Goal: Task Accomplishment & Management: Manage account settings

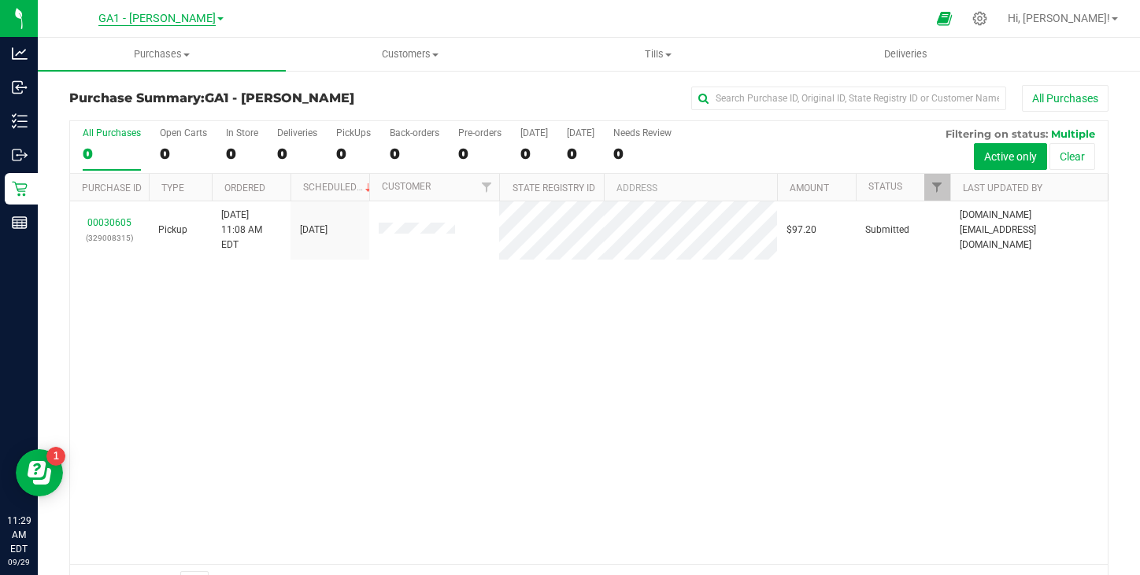
click at [166, 17] on span "GA1 - [PERSON_NAME]" at bounding box center [156, 19] width 117 height 14
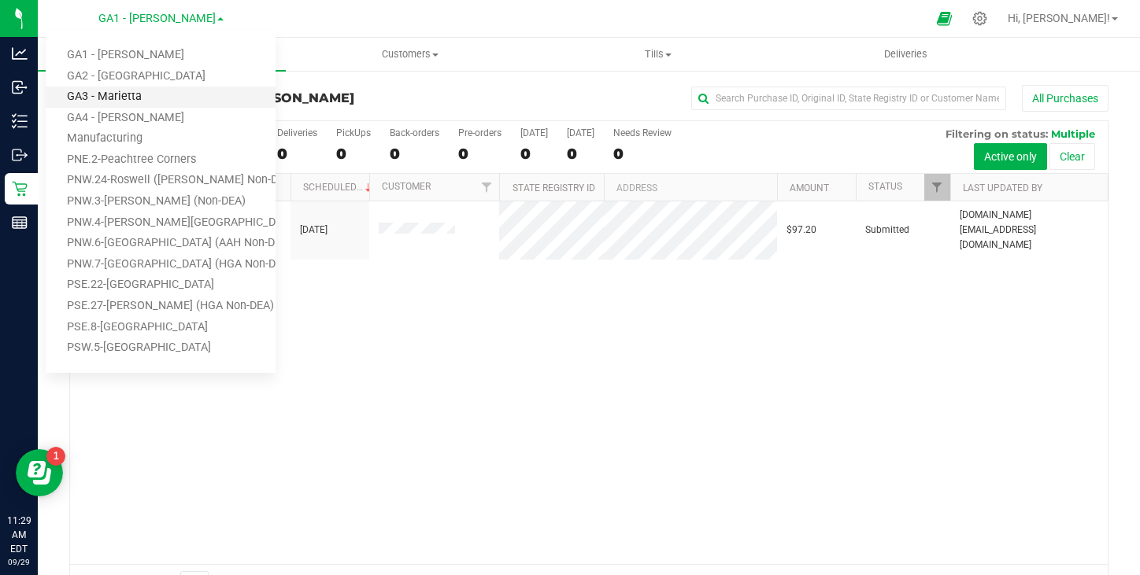
click at [126, 100] on link "GA3 - Marietta" at bounding box center [161, 97] width 230 height 21
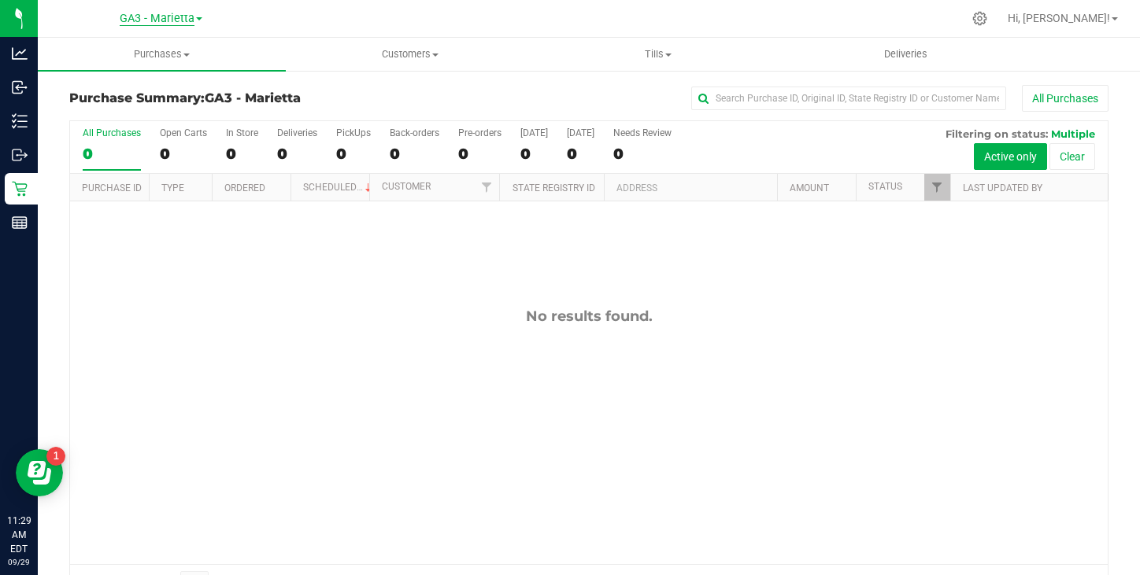
click at [171, 20] on span "GA3 - Marietta" at bounding box center [157, 19] width 75 height 14
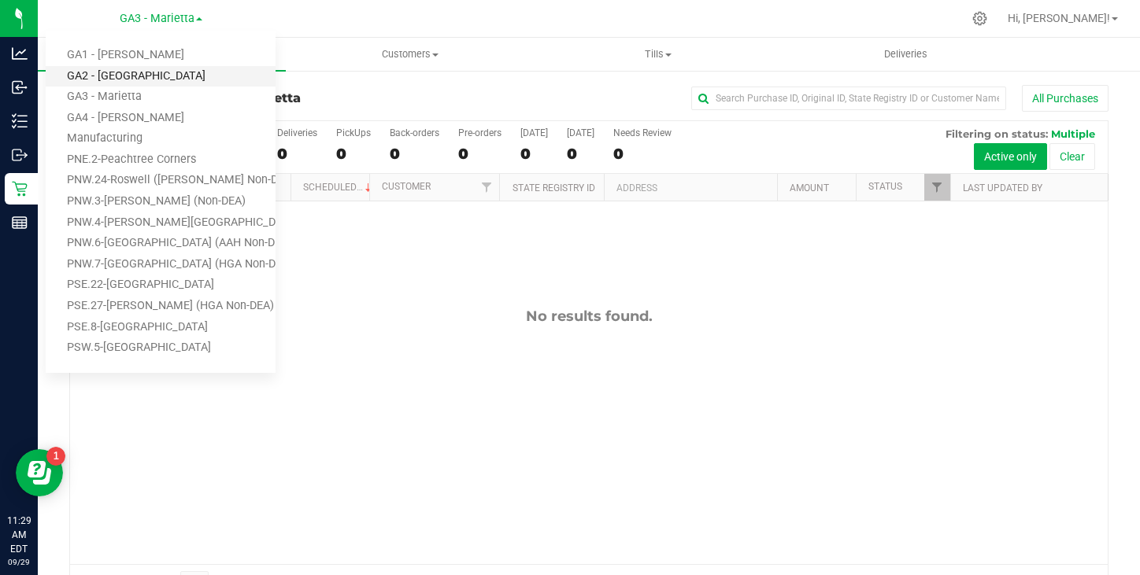
click at [125, 77] on link "GA2 - [GEOGRAPHIC_DATA]" at bounding box center [161, 76] width 230 height 21
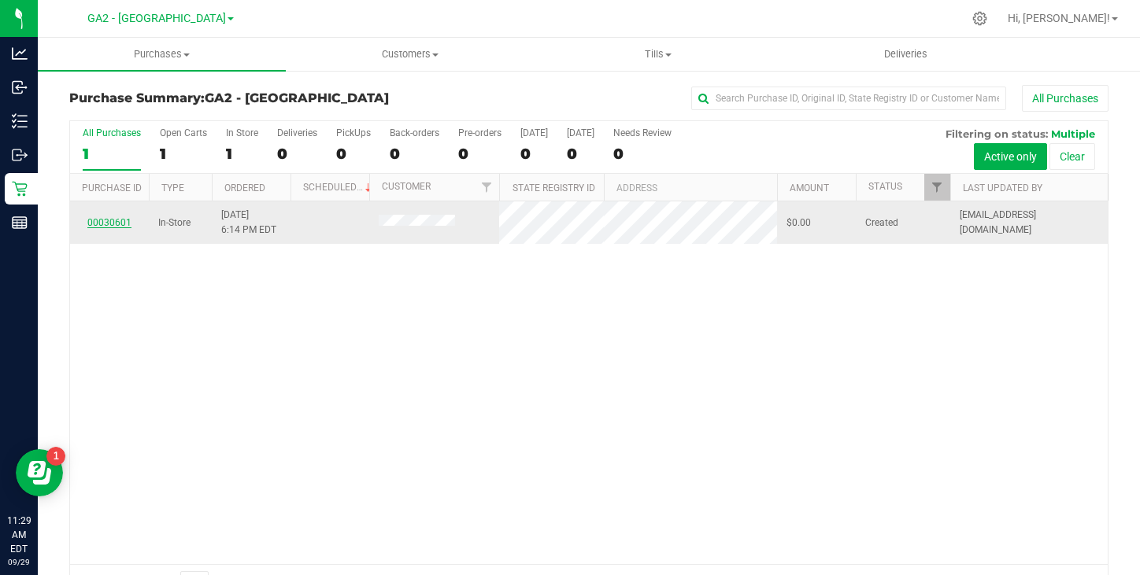
click at [108, 224] on link "00030601" at bounding box center [109, 222] width 44 height 11
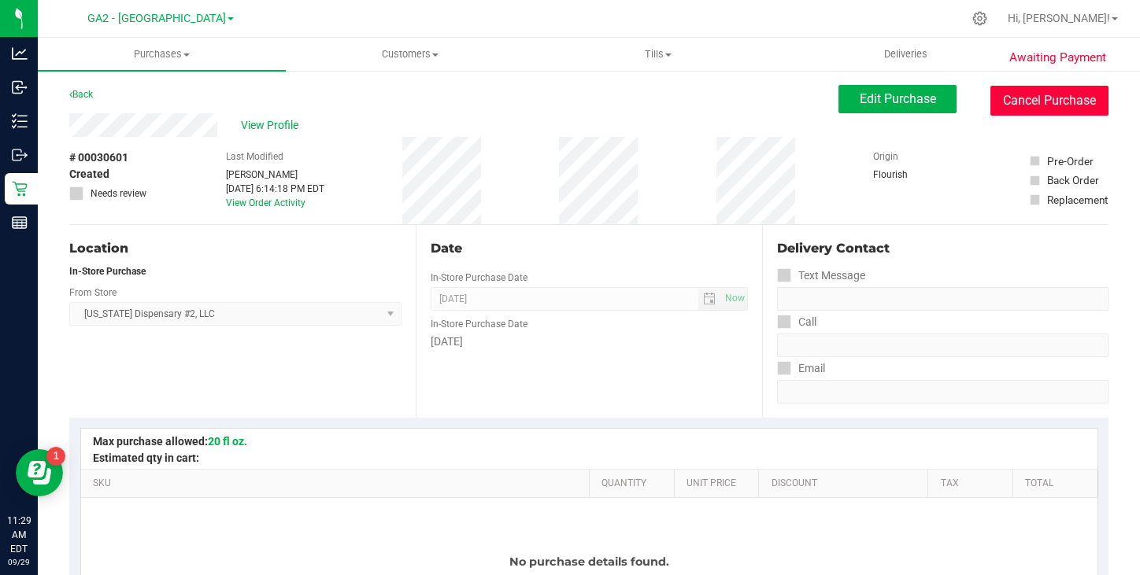
click at [1043, 109] on button "Cancel Purchase" at bounding box center [1049, 101] width 118 height 30
click at [1068, 100] on button "Cancel Purchase" at bounding box center [1049, 101] width 118 height 30
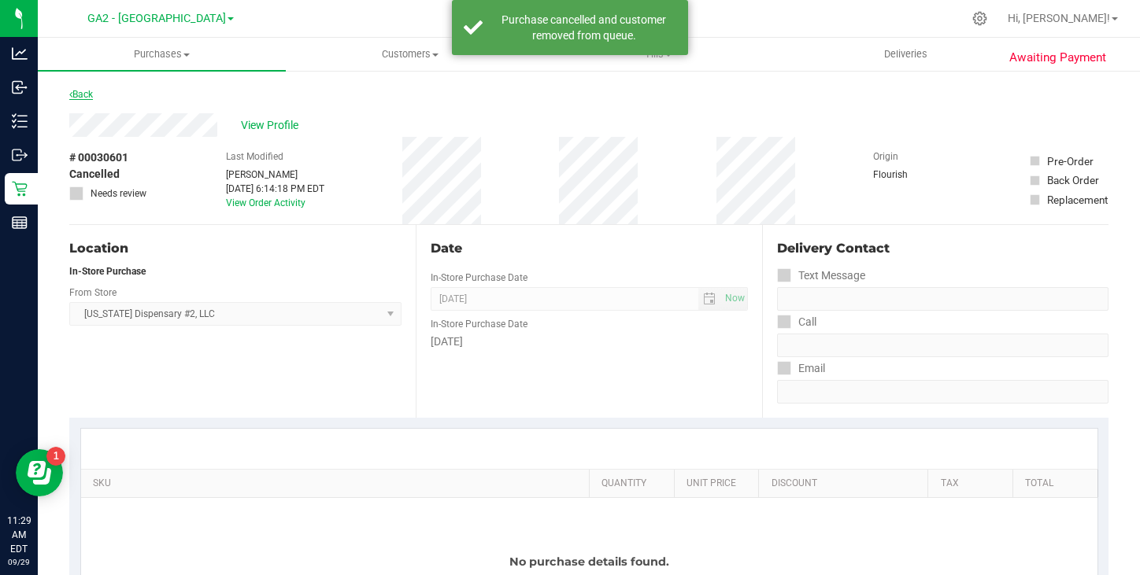
click at [92, 92] on link "Back" at bounding box center [81, 94] width 24 height 11
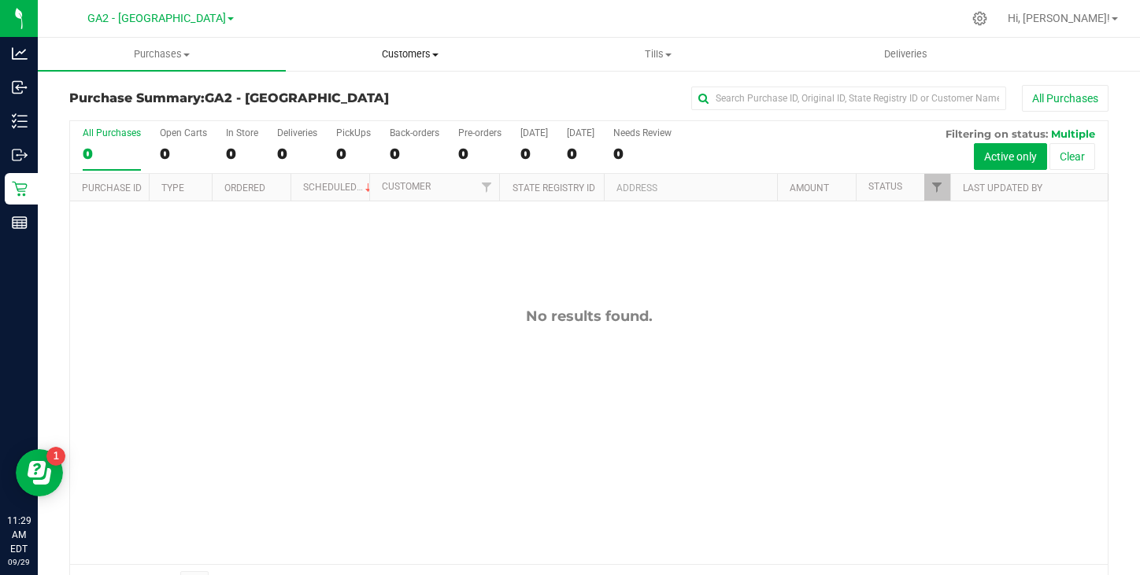
click at [403, 54] on span "Customers" at bounding box center [409, 54] width 246 height 14
click at [403, 54] on span "Customers" at bounding box center [410, 54] width 248 height 14
click at [653, 57] on span "Tills" at bounding box center [657, 54] width 246 height 14
click at [653, 57] on span "Tills" at bounding box center [658, 54] width 248 height 14
click at [988, 24] on icon at bounding box center [979, 18] width 17 height 17
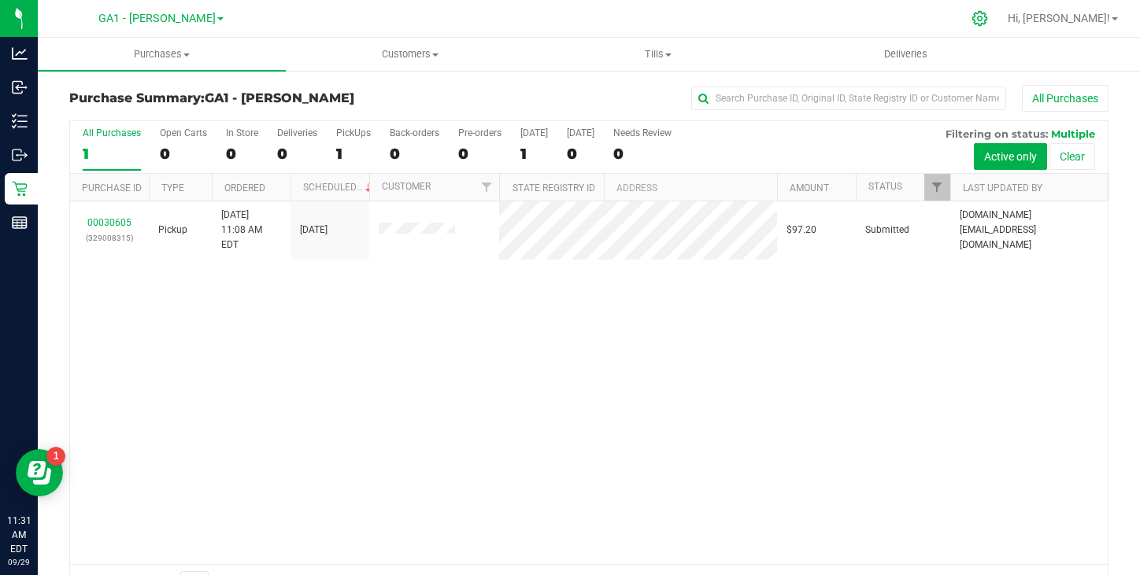
click at [988, 17] on icon at bounding box center [979, 18] width 17 height 17
click at [988, 24] on icon at bounding box center [979, 18] width 17 height 17
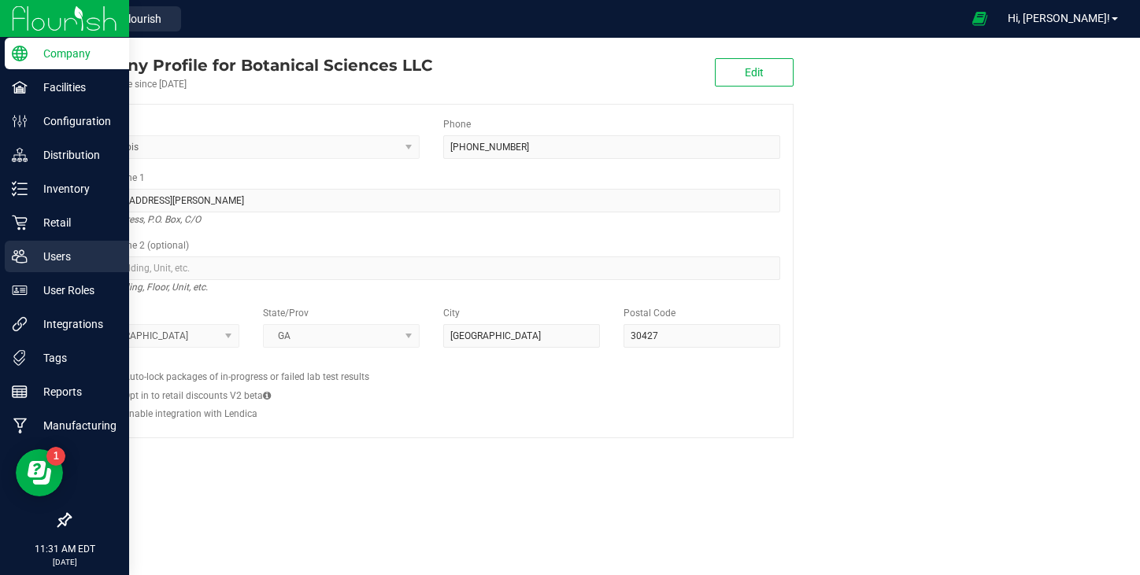
click at [50, 253] on p "Users" at bounding box center [75, 256] width 94 height 19
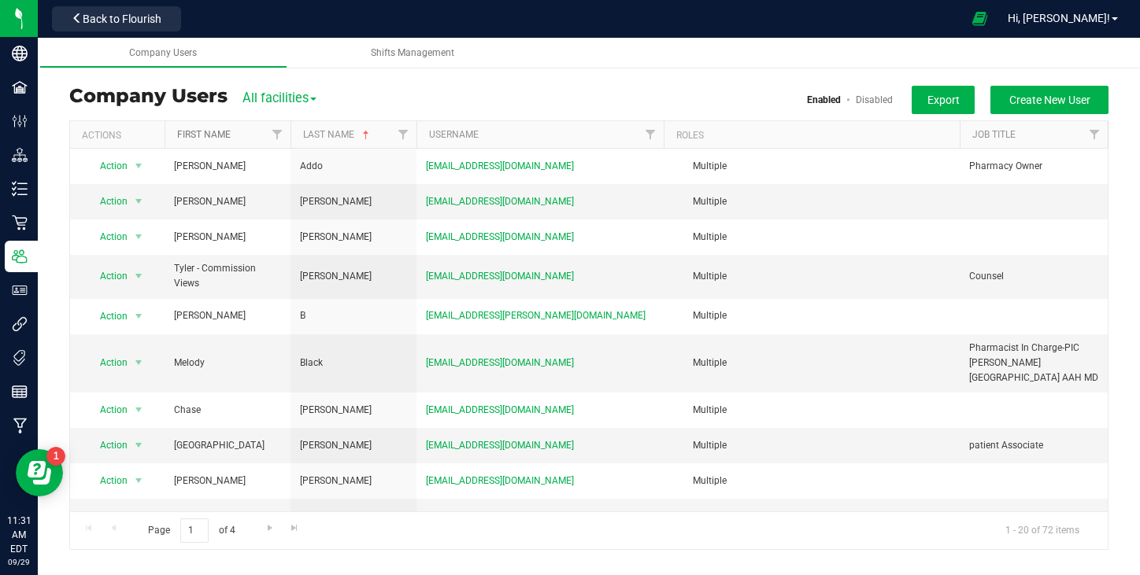
click at [209, 135] on link "First Name" at bounding box center [204, 134] width 54 height 11
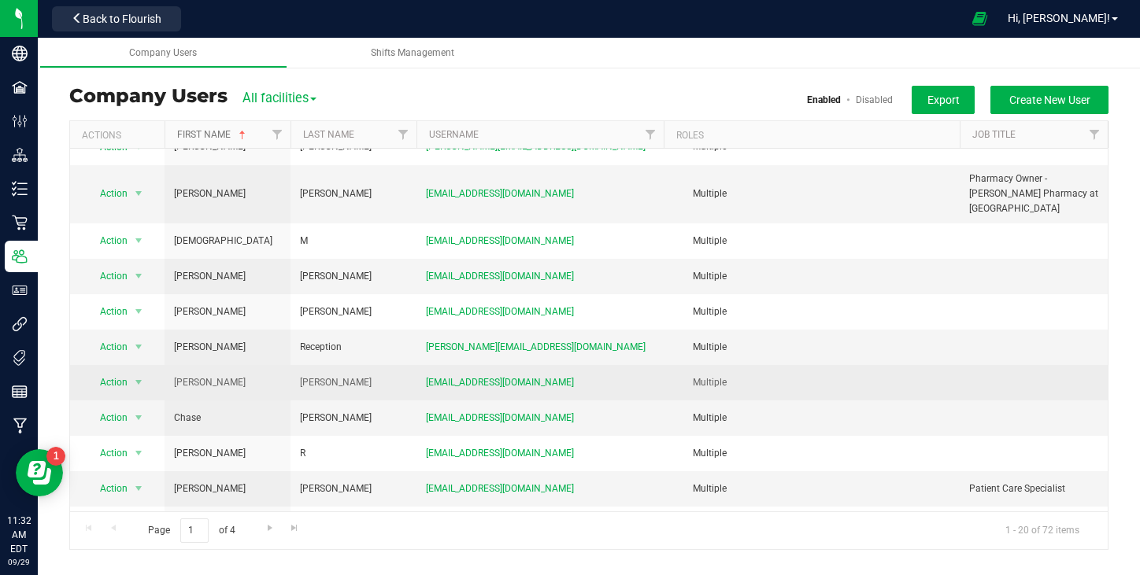
scroll to position [361, 0]
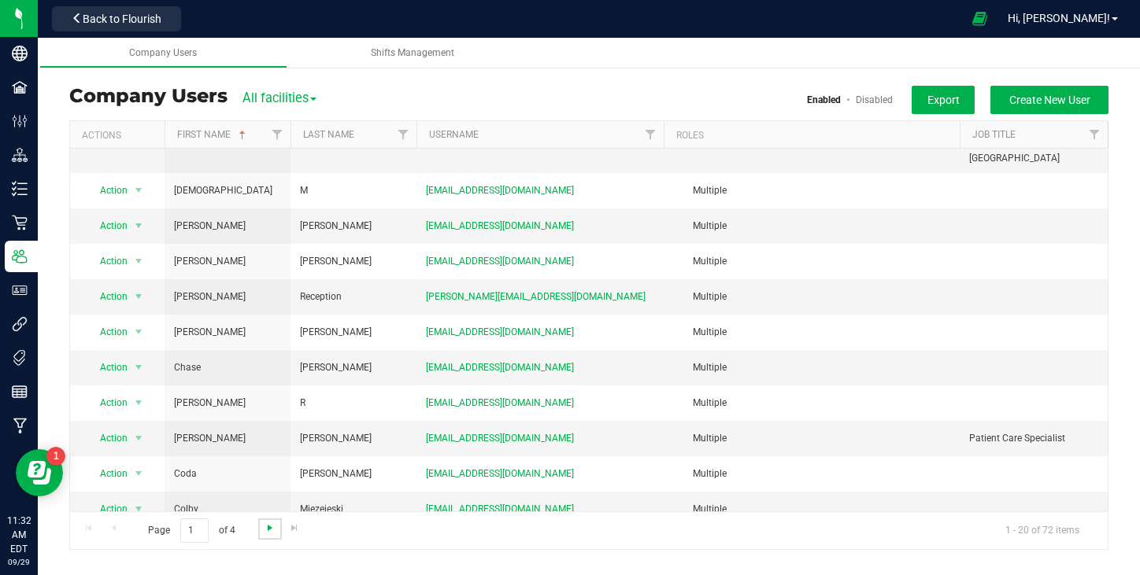
click at [268, 524] on span "Go to the next page" at bounding box center [270, 528] width 13 height 13
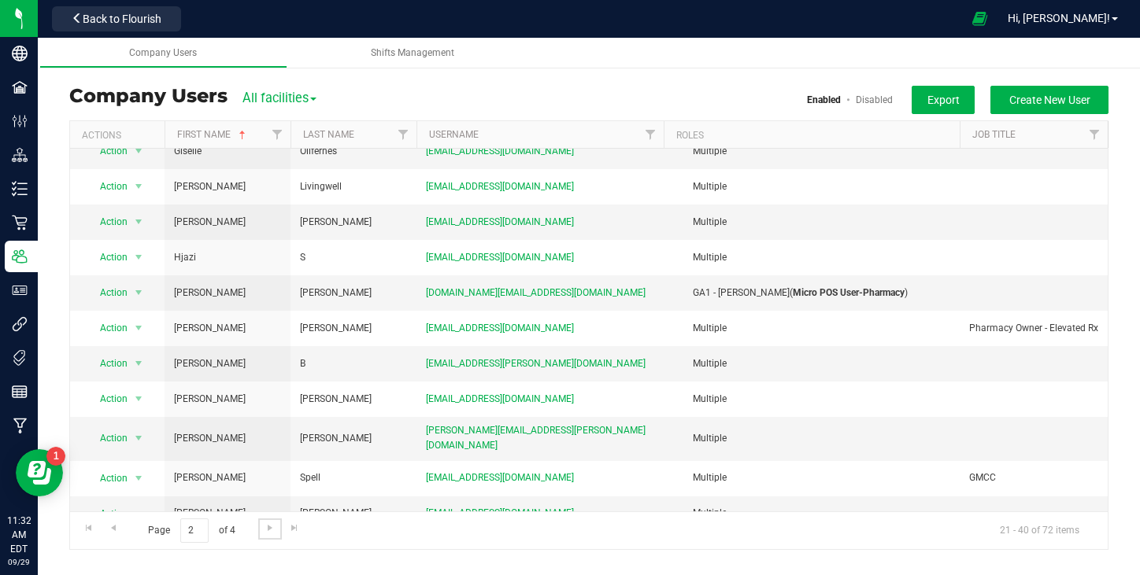
scroll to position [345, 0]
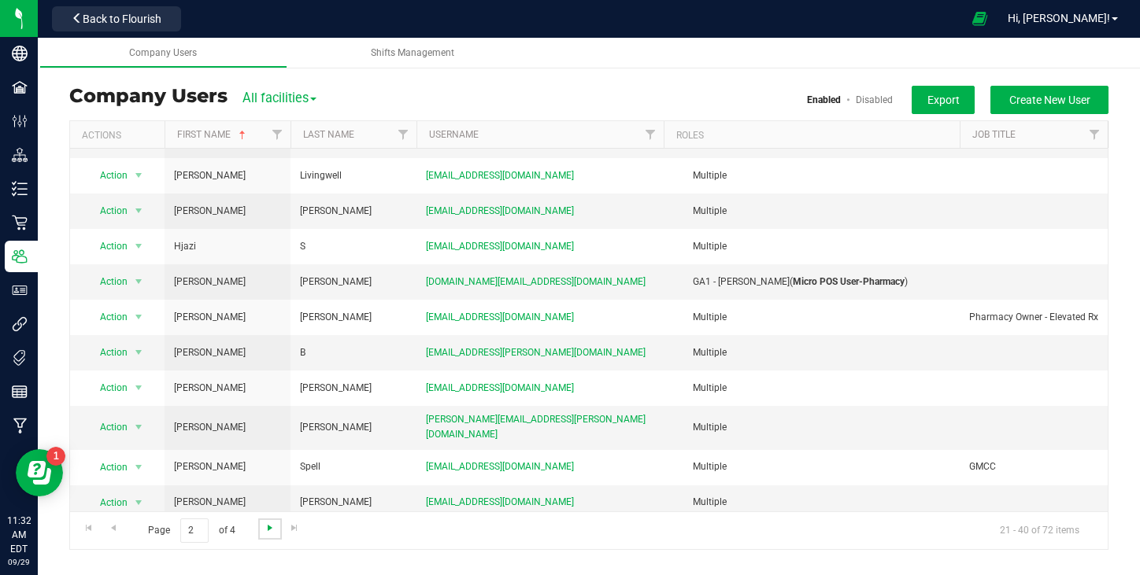
click at [271, 533] on span "Go to the next page" at bounding box center [270, 528] width 13 height 13
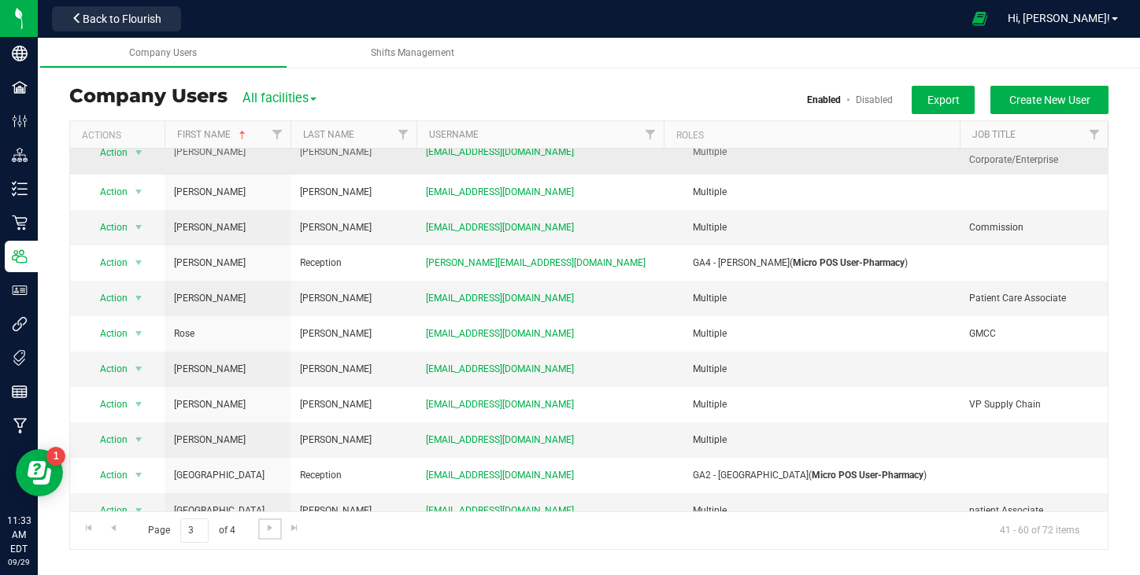
scroll to position [361, 0]
click at [270, 530] on span "Go to the next page" at bounding box center [270, 528] width 13 height 13
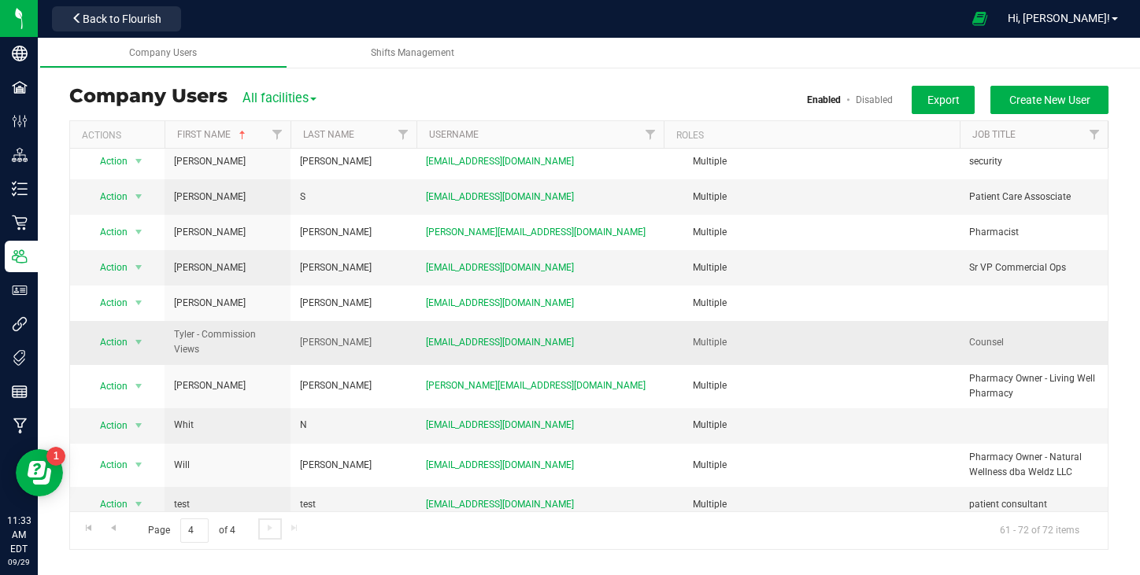
scroll to position [86, 0]
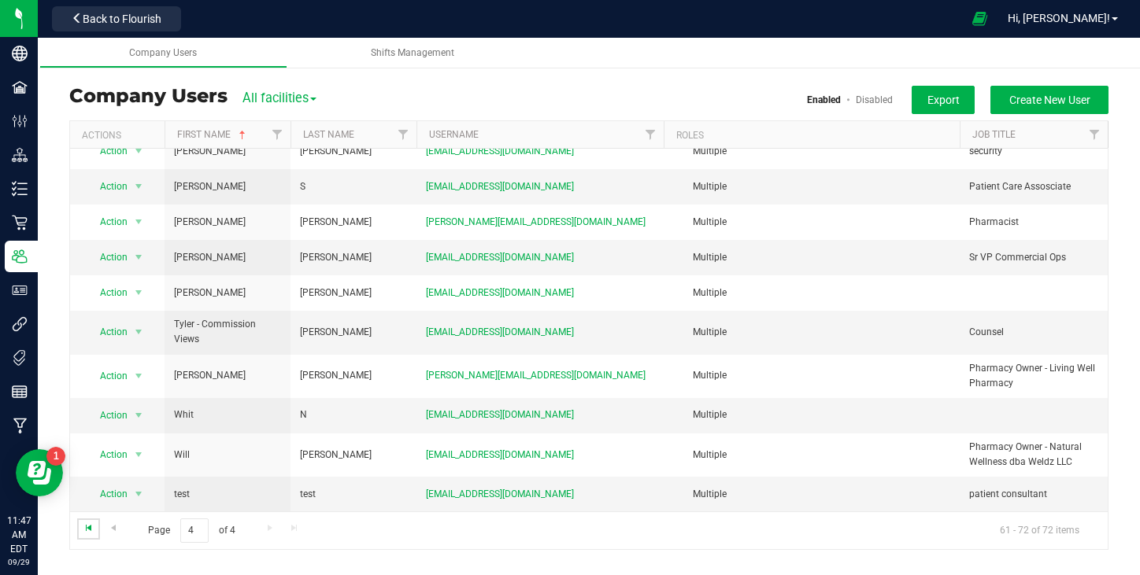
click at [90, 530] on span "Go to the first page" at bounding box center [89, 528] width 13 height 13
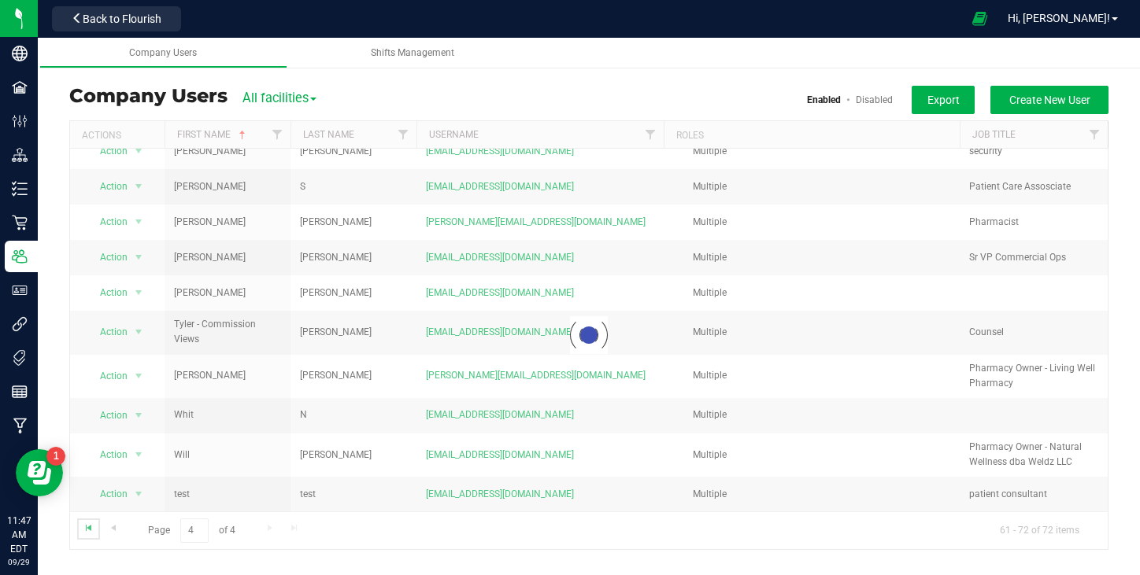
scroll to position [0, 0]
